Goal: Find specific page/section: Find specific page/section

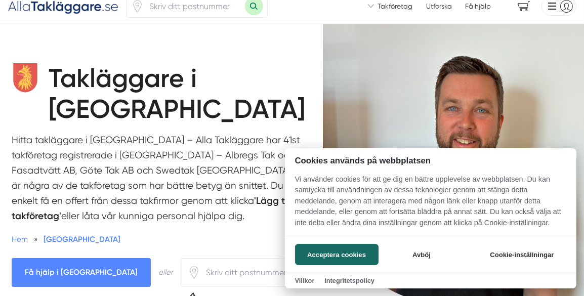
scroll to position [82, 0]
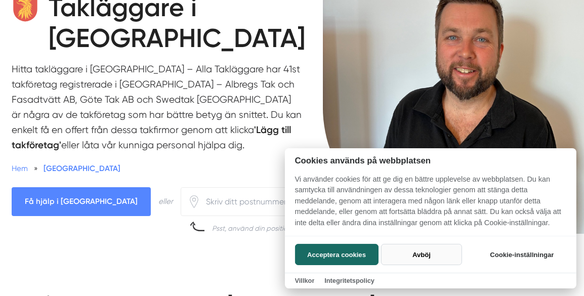
click at [412, 250] on button "Avböj" at bounding box center [421, 254] width 80 height 21
checkbox input "false"
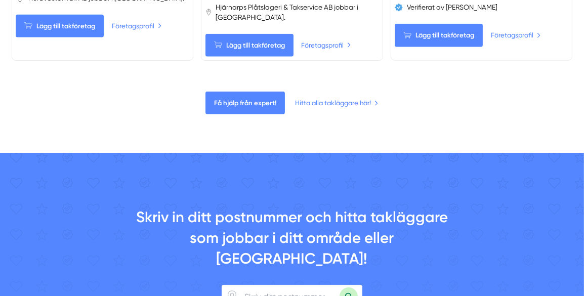
scroll to position [1228, 0]
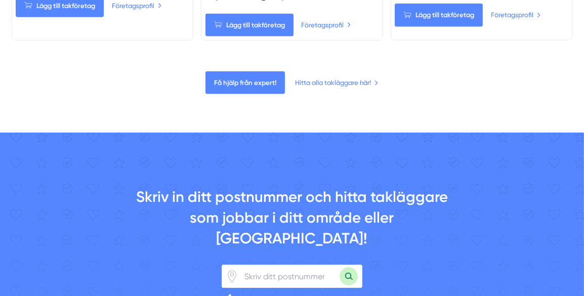
click at [255, 265] on input "number" at bounding box center [288, 276] width 101 height 22
type input "28232"
click at [339, 267] on button "Sök med postnummer" at bounding box center [348, 276] width 18 height 18
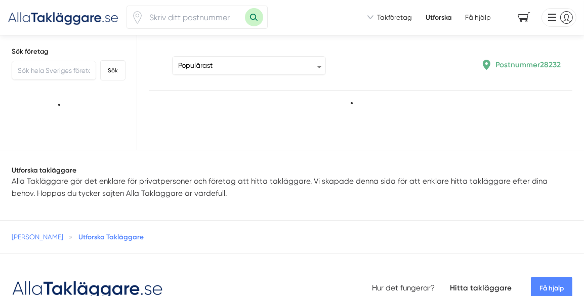
type input "28232"
